Goal: Task Accomplishment & Management: Complete application form

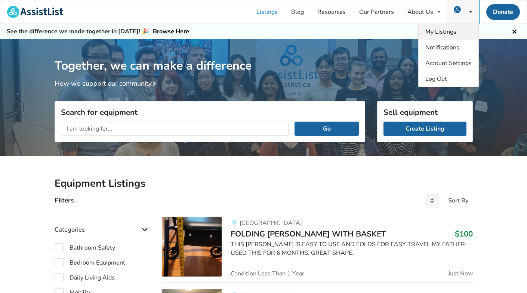
click at [453, 30] on span "My Listings" at bounding box center [440, 32] width 31 height 8
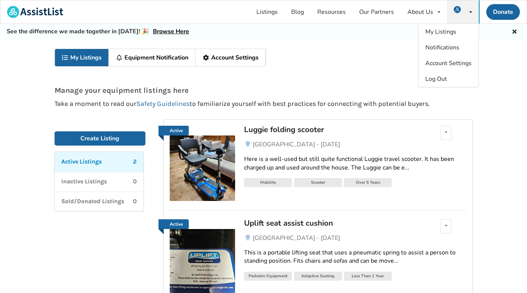
click at [469, 11] on icon at bounding box center [470, 12] width 3 height 4
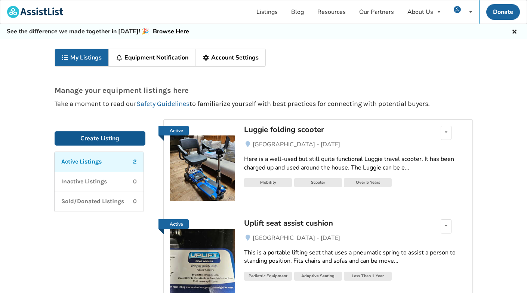
click at [105, 139] on link "Create Listing" at bounding box center [100, 138] width 91 height 14
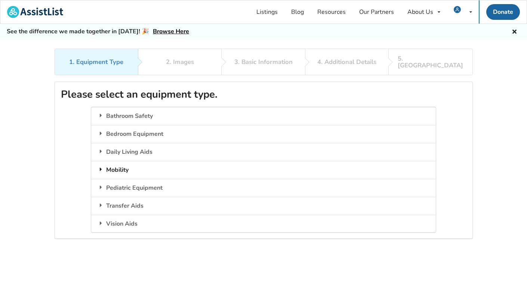
click at [121, 161] on div "Mobility" at bounding box center [263, 170] width 344 height 18
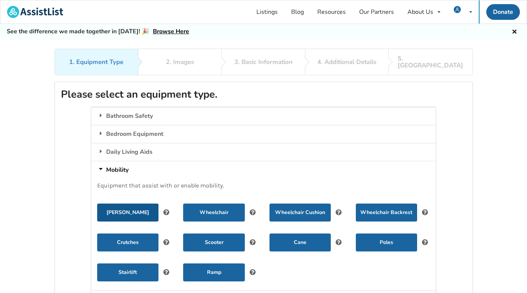
click at [139, 204] on button "Walker" at bounding box center [127, 212] width 61 height 18
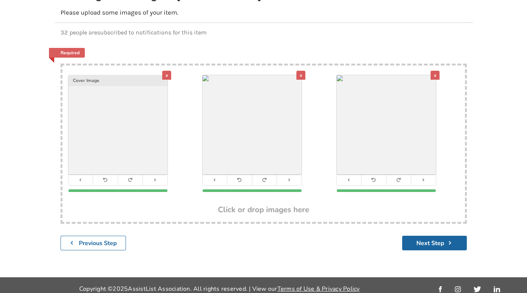
scroll to position [98, 0]
click at [432, 236] on button "Next Step" at bounding box center [434, 243] width 65 height 15
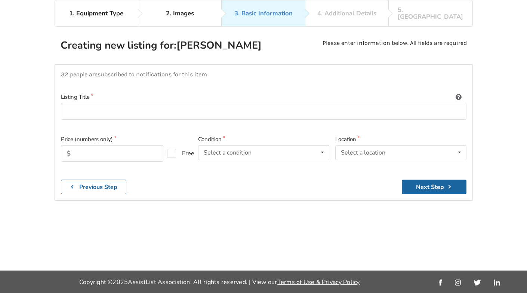
scroll to position [69, 0]
click at [168, 103] on input at bounding box center [263, 111] width 405 height 17
type input "Up and Free gait trainer"
click at [122, 145] on input "text" at bounding box center [112, 153] width 102 height 16
type input "1000"
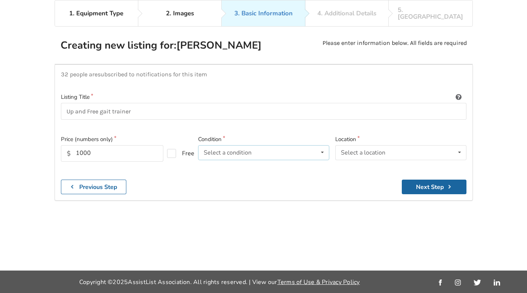
click at [242, 149] on div "Select a condition" at bounding box center [228, 152] width 48 height 6
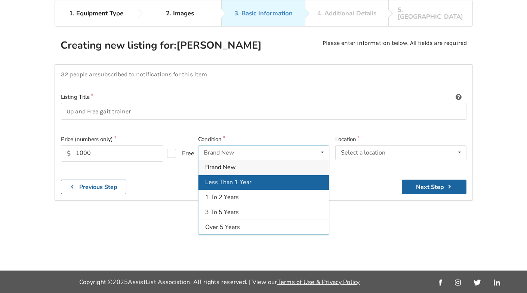
click at [244, 178] on span "Less Than 1 Year" at bounding box center [228, 182] width 46 height 8
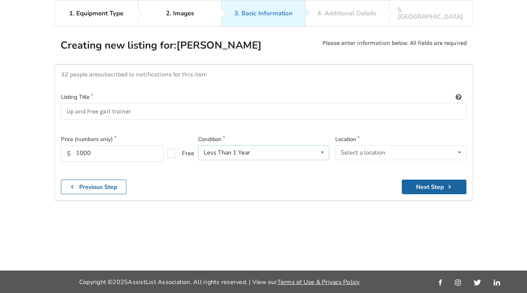
click at [321, 145] on icon at bounding box center [322, 152] width 11 height 14
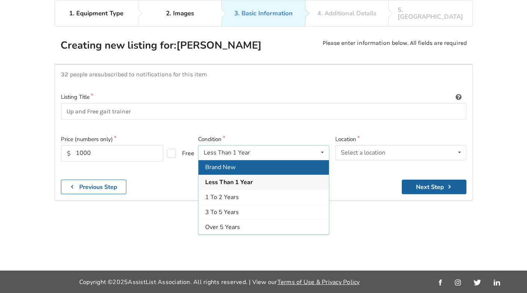
click at [287, 160] on div "Brand New" at bounding box center [263, 167] width 130 height 15
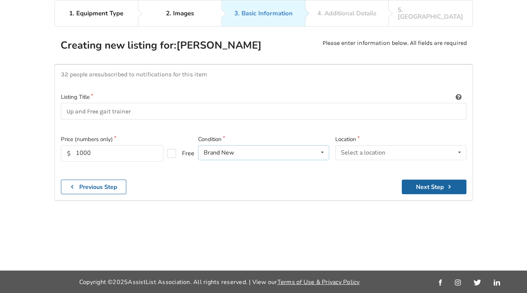
click at [322, 145] on icon at bounding box center [322, 152] width 11 height 14
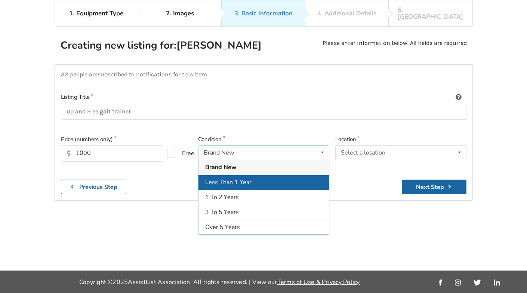
click at [293, 174] on div "Less Than 1 Year" at bounding box center [263, 181] width 130 height 15
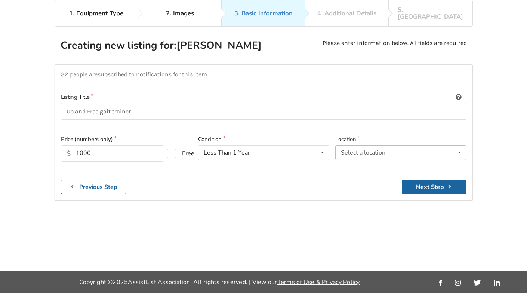
click at [388, 145] on div "Select a location Abbotsford Burnaby Chilliwack Coquitlam Delta Langley Maple R…" at bounding box center [400, 152] width 131 height 15
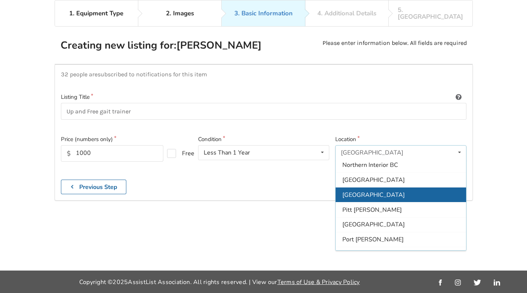
scroll to position [136, 0]
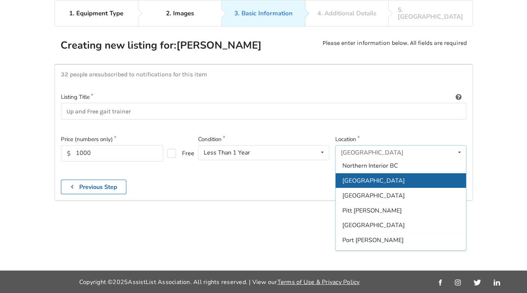
click at [375, 176] on span "[GEOGRAPHIC_DATA]" at bounding box center [373, 180] width 62 height 8
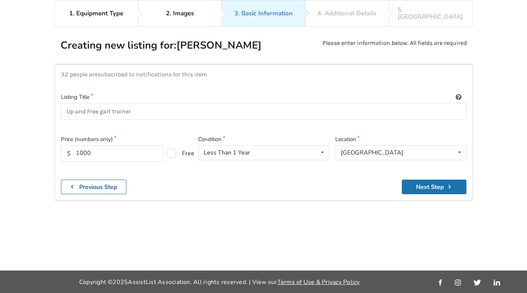
click at [436, 179] on button "Next Step" at bounding box center [434, 186] width 65 height 15
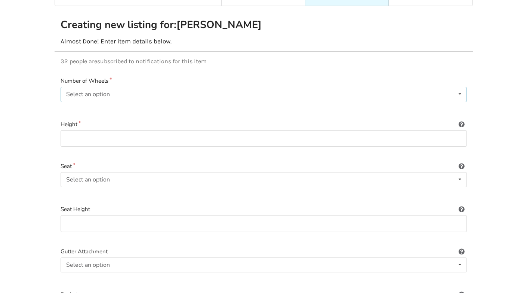
click at [235, 87] on div "Select an option None 2 3 4" at bounding box center [264, 94] width 406 height 15
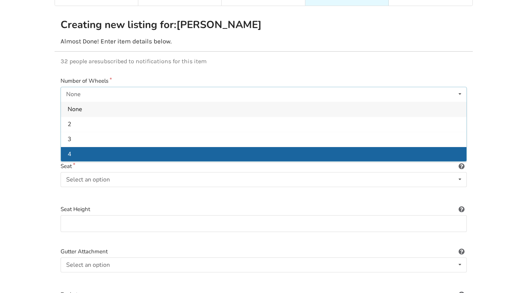
click at [171, 146] on div "4" at bounding box center [263, 153] width 405 height 15
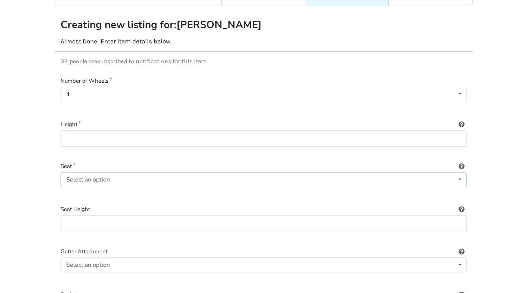
click at [319, 174] on div "Select an option Included Not included" at bounding box center [264, 179] width 406 height 15
click at [114, 186] on div "Included" at bounding box center [263, 193] width 405 height 15
click at [170, 219] on input at bounding box center [264, 223] width 406 height 17
type input "adjustable"
click at [207, 132] on input at bounding box center [264, 138] width 406 height 17
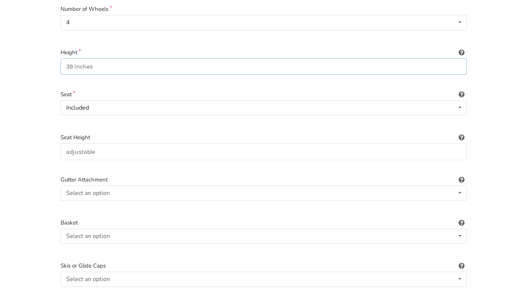
scroll to position [156, 0]
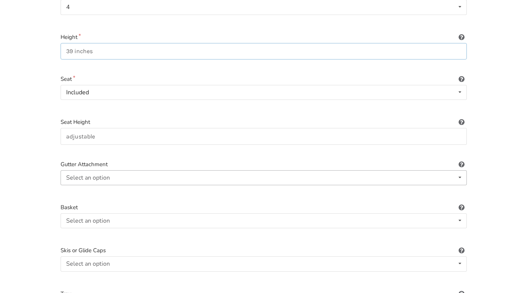
type input "39 inches"
click at [428, 170] on div "Select an option Included Not included" at bounding box center [264, 177] width 406 height 15
click at [431, 170] on div "Included Included Not included" at bounding box center [264, 177] width 406 height 15
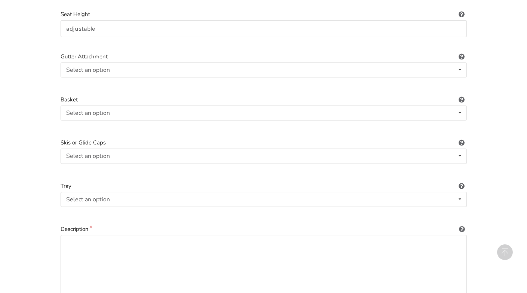
scroll to position [269, 0]
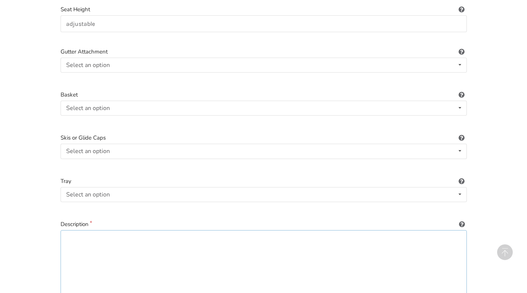
click at [248, 238] on textarea at bounding box center [264, 266] width 406 height 72
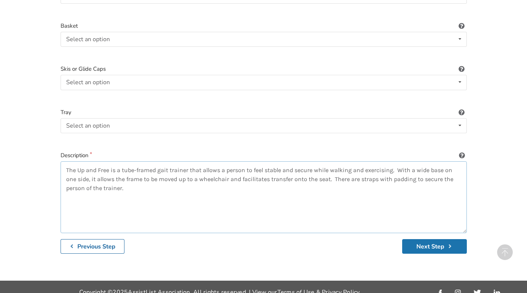
scroll to position [337, 0]
type textarea "The Up and Free is a tube-framed gait trainer that allows a person to feel stab…"
click at [436, 239] on button "Next Step" at bounding box center [434, 246] width 65 height 15
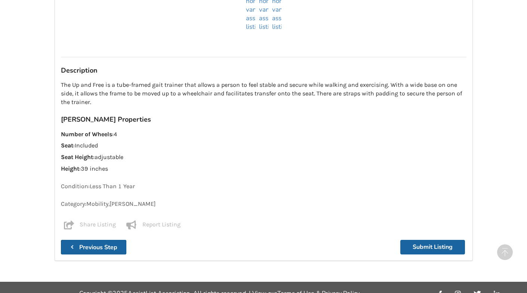
click at [110, 243] on b "Previous Step" at bounding box center [98, 247] width 38 height 8
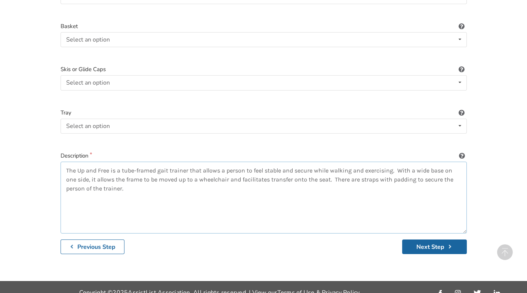
click at [187, 178] on textarea "The Up and Free is a tube-framed gait trainer that allows a person to feel stab…" at bounding box center [264, 197] width 406 height 72
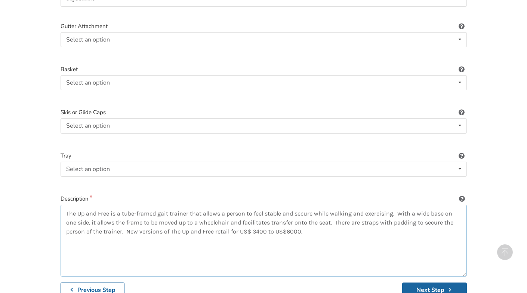
scroll to position [294, 0]
click at [435, 118] on div "Select an option Included Not included" at bounding box center [264, 125] width 406 height 15
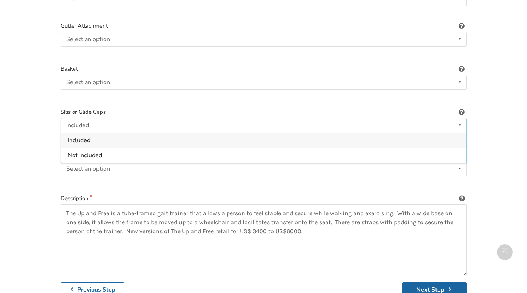
click at [435, 118] on div "Included Included Not included" at bounding box center [264, 125] width 406 height 15
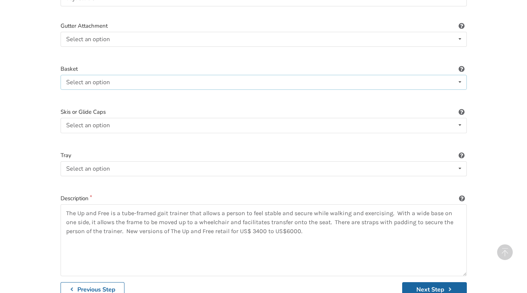
click at [446, 75] on div "Select an option Included Not included" at bounding box center [264, 82] width 406 height 15
click at [435, 65] on label "Basket" at bounding box center [264, 69] width 406 height 9
click at [455, 75] on icon at bounding box center [459, 82] width 11 height 14
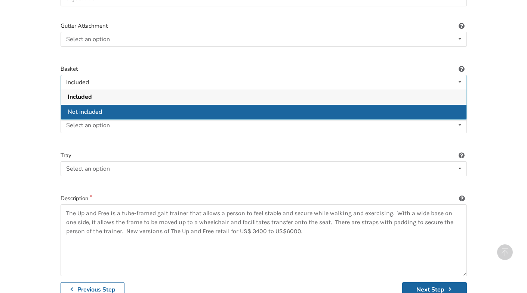
click at [444, 104] on div "Not included" at bounding box center [263, 111] width 405 height 15
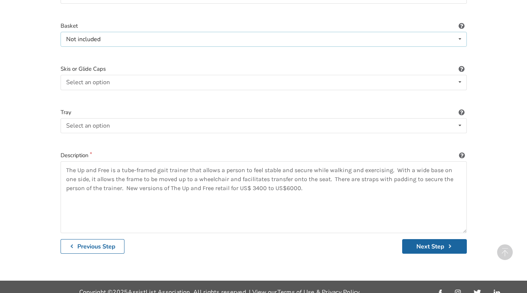
scroll to position [337, 0]
click at [462, 65] on icon at bounding box center [461, 68] width 7 height 6
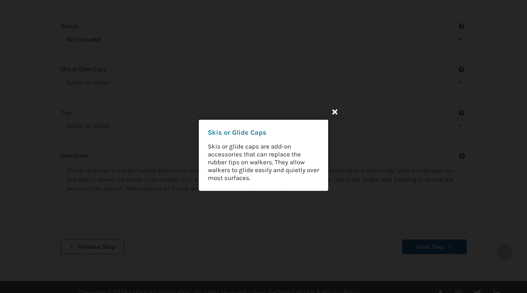
click at [335, 111] on icon at bounding box center [334, 111] width 13 height 13
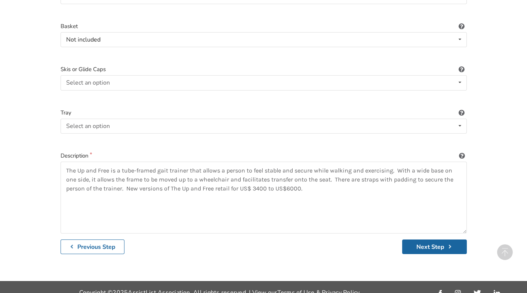
click at [462, 22] on icon at bounding box center [461, 25] width 7 height 6
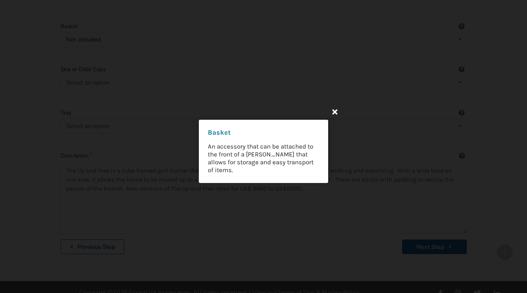
click at [334, 114] on icon at bounding box center [334, 111] width 13 height 13
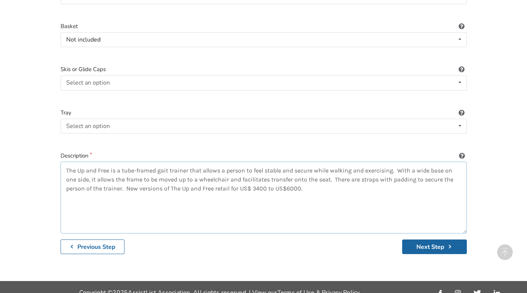
click at [89, 179] on textarea "The Up and Free is a tube-framed gait trainer that allows a person to feel stab…" at bounding box center [264, 197] width 406 height 72
type textarea "The Up and Free is a tube-framed gait trainer that allows a person to feel stab…"
click at [429, 239] on button "Next Step" at bounding box center [434, 246] width 65 height 15
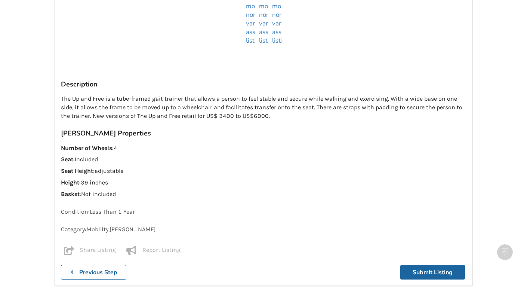
scroll to position [678, 0]
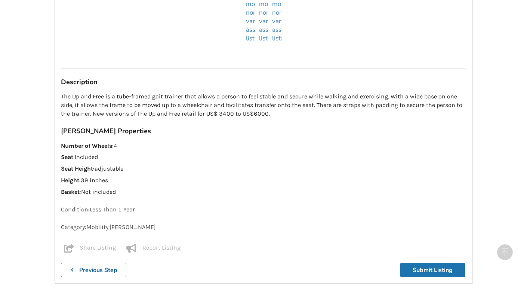
click at [433, 262] on button "Submit Listing" at bounding box center [432, 269] width 65 height 15
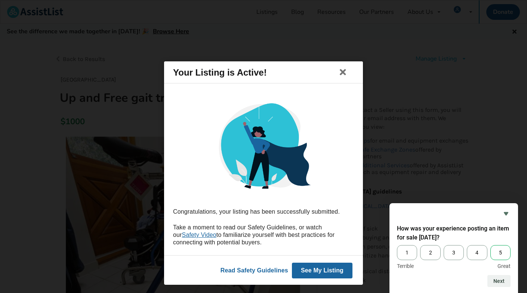
click at [500, 253] on span "5" at bounding box center [500, 252] width 20 height 15
click at [490, 245] on input "5" at bounding box center [490, 245] width 0 height 0
click at [501, 282] on button "Next" at bounding box center [498, 281] width 23 height 12
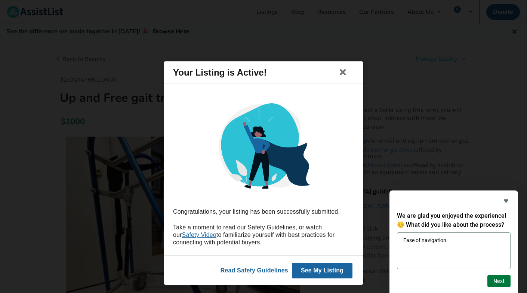
type textarea "Ease of navigation."
click at [496, 283] on button "Next" at bounding box center [498, 281] width 23 height 12
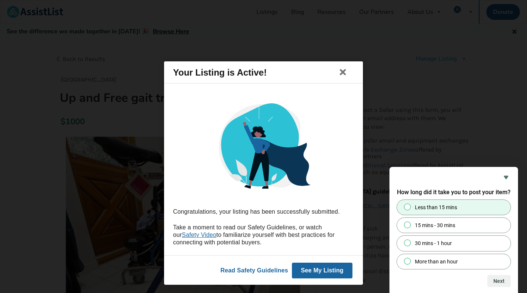
click at [408, 206] on input "Less than 15 mins" at bounding box center [407, 206] width 5 height 5
radio input "true"
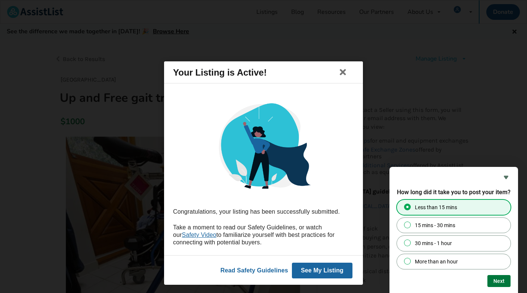
click at [497, 280] on button "Next" at bounding box center [498, 281] width 23 height 12
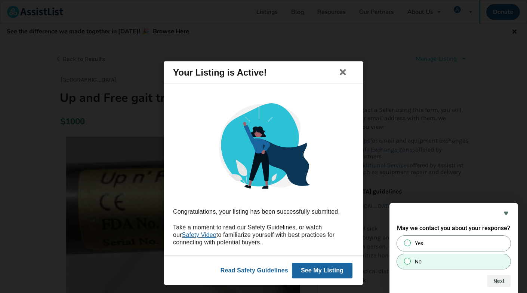
click at [409, 258] on span at bounding box center [407, 260] width 7 height 7
click at [409, 258] on input "No" at bounding box center [407, 260] width 5 height 5
radio input "true"
click at [497, 282] on button "Next" at bounding box center [498, 281] width 23 height 12
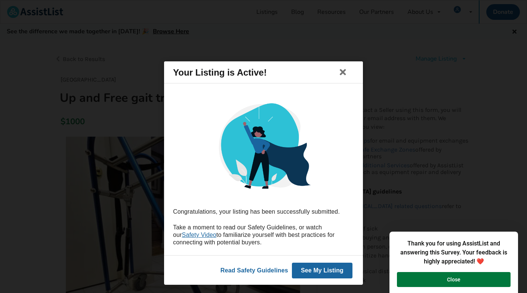
click at [466, 280] on button "Close" at bounding box center [454, 279] width 114 height 15
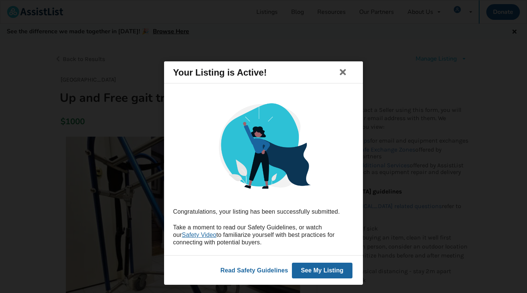
click at [319, 269] on button "See My Listing" at bounding box center [322, 270] width 61 height 16
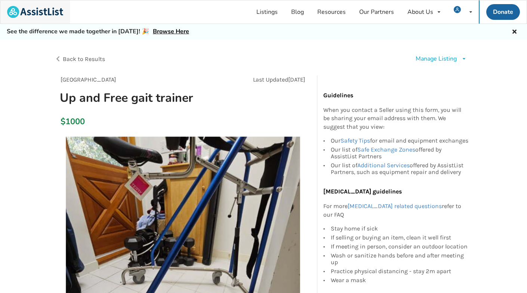
click at [52, 13] on img at bounding box center [35, 12] width 56 height 12
